Goal: Information Seeking & Learning: Learn about a topic

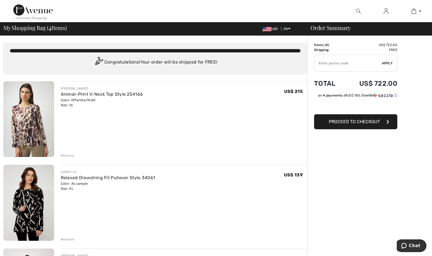
click at [357, 10] on img at bounding box center [358, 11] width 5 height 7
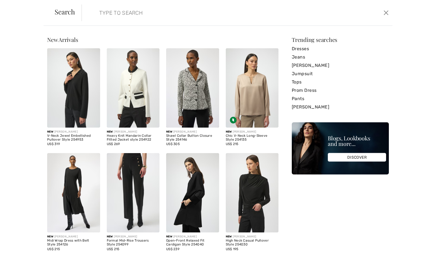
click at [139, 14] on input "search" at bounding box center [202, 12] width 215 height 17
type input "leather"
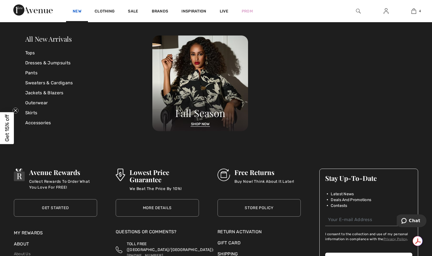
click at [76, 10] on link "New" at bounding box center [77, 12] width 9 height 6
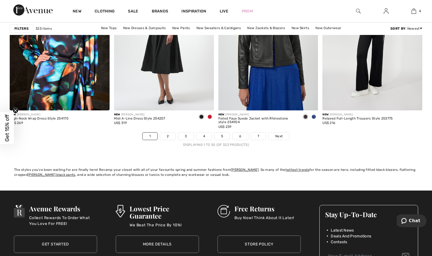
scroll to position [2609, 0]
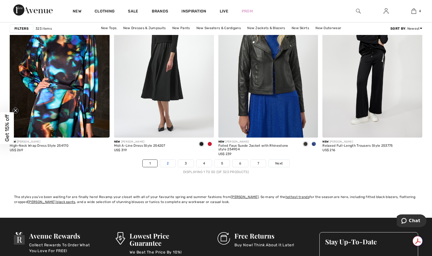
click at [168, 164] on link "2" at bounding box center [167, 163] width 15 height 7
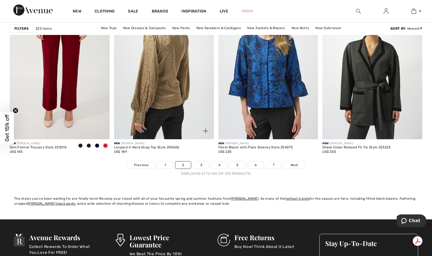
scroll to position [2609, 0]
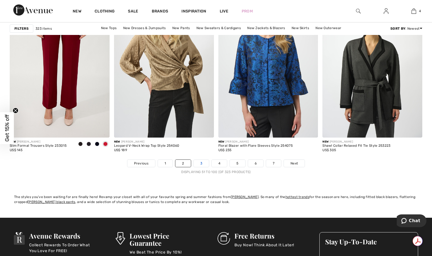
click at [200, 164] on link "3" at bounding box center [201, 163] width 15 height 7
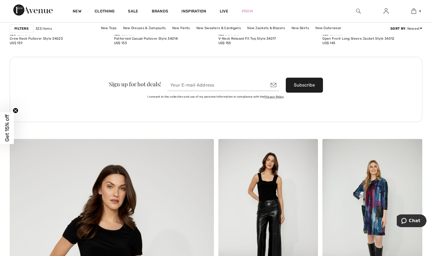
scroll to position [1332, 0]
